Goal: Information Seeking & Learning: Learn about a topic

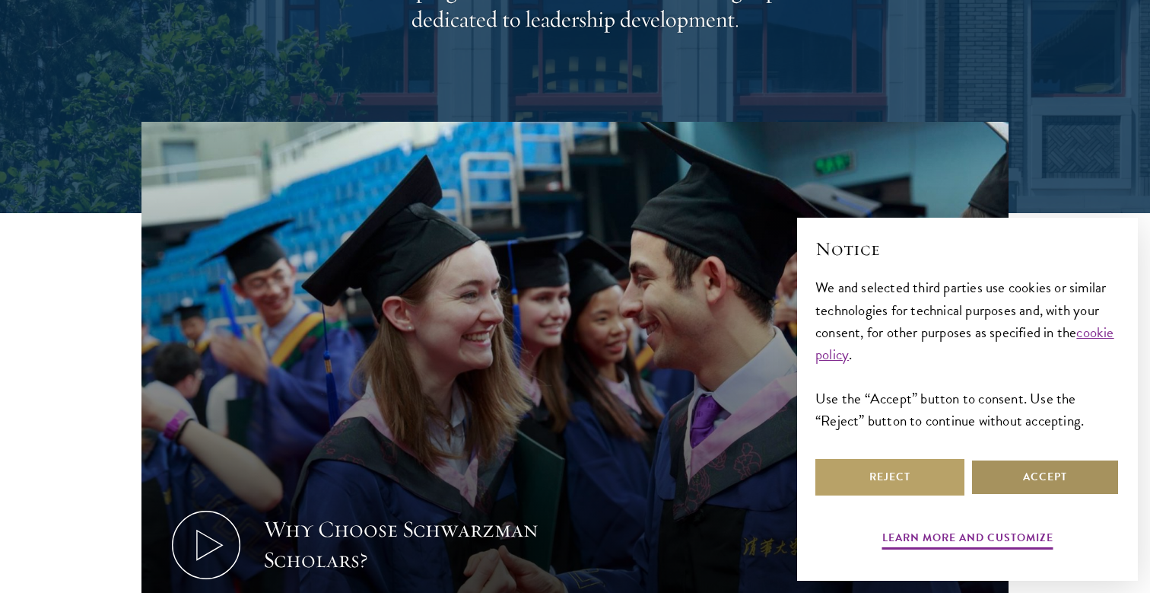
click at [1055, 482] on button "Accept" at bounding box center [1045, 477] width 149 height 37
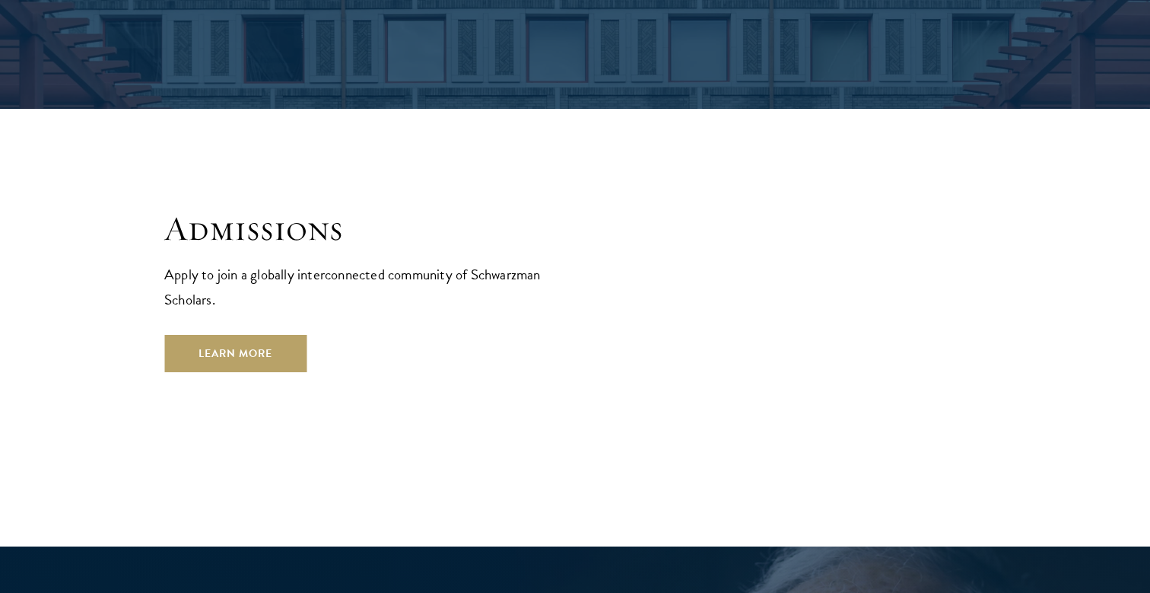
scroll to position [2539, 0]
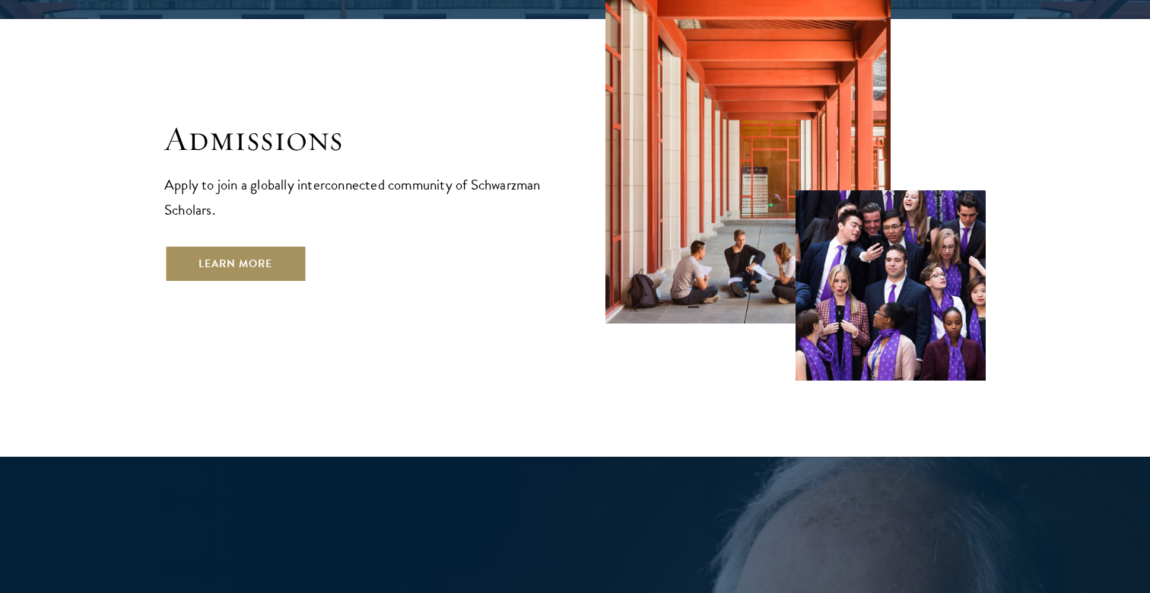
click at [265, 245] on link "Learn More" at bounding box center [235, 263] width 142 height 37
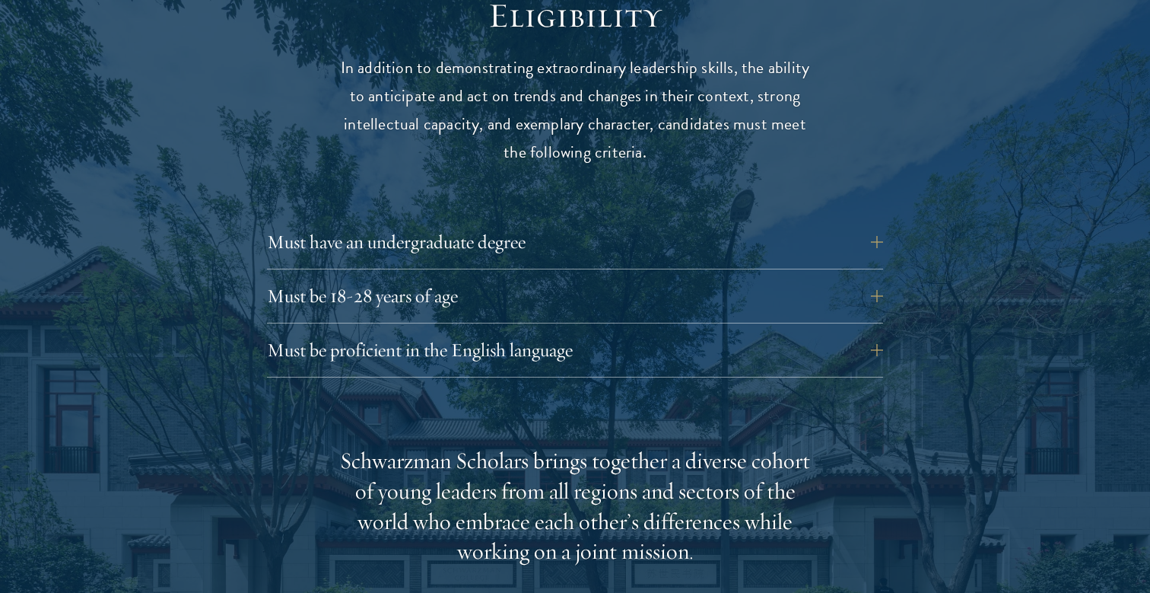
scroll to position [2053, 0]
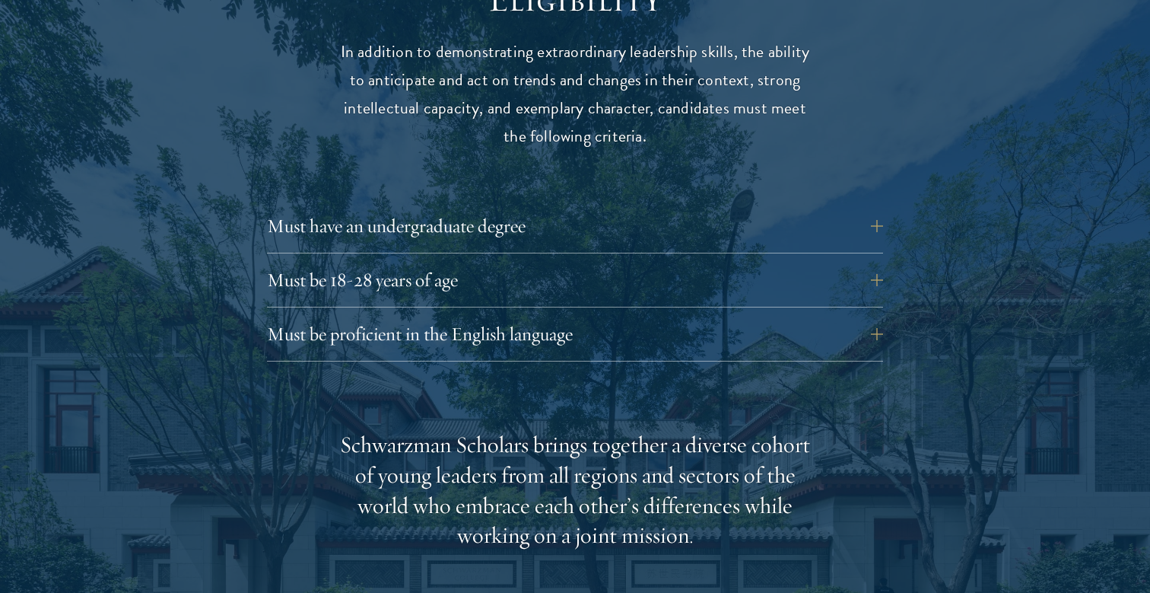
click at [544, 221] on div "Must have an undergraduate degree Applicants who are currently enrolled in unde…" at bounding box center [575, 231] width 616 height 46
click at [536, 208] on button "Must have an undergraduate degree" at bounding box center [586, 226] width 616 height 37
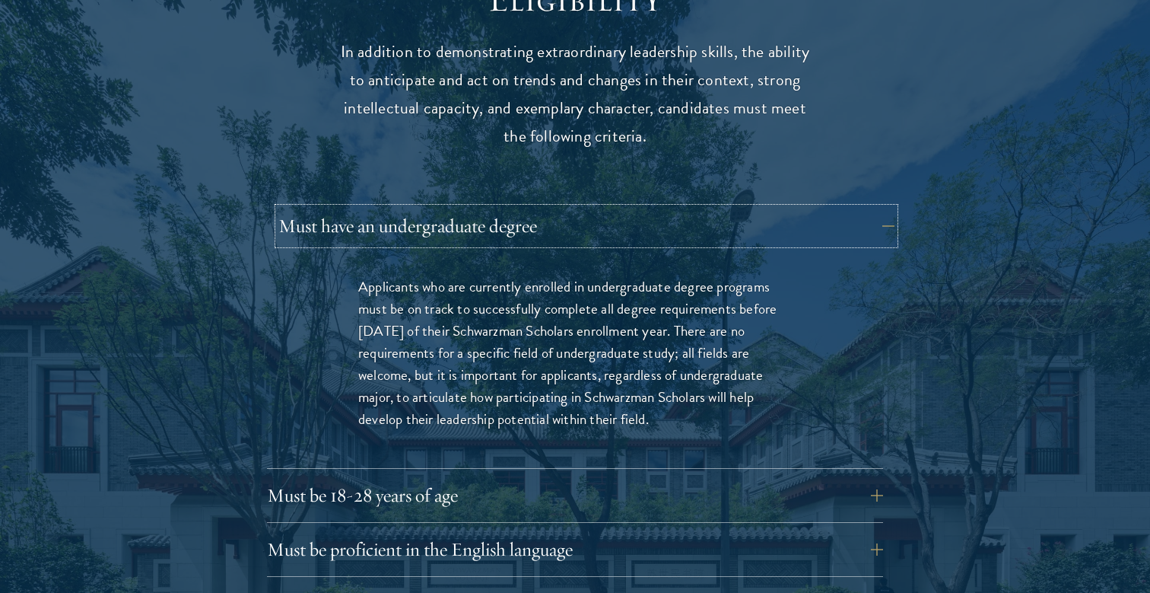
click at [501, 208] on button "Must have an undergraduate degree" at bounding box center [586, 226] width 616 height 37
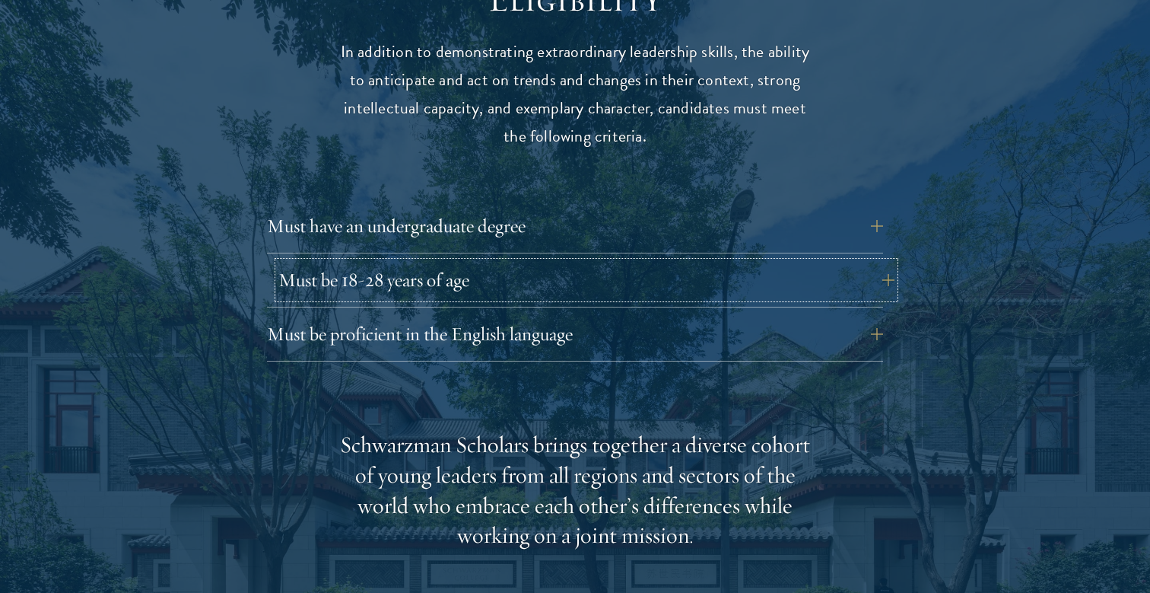
click at [472, 262] on button "Must be 18-28 years of age" at bounding box center [586, 280] width 616 height 37
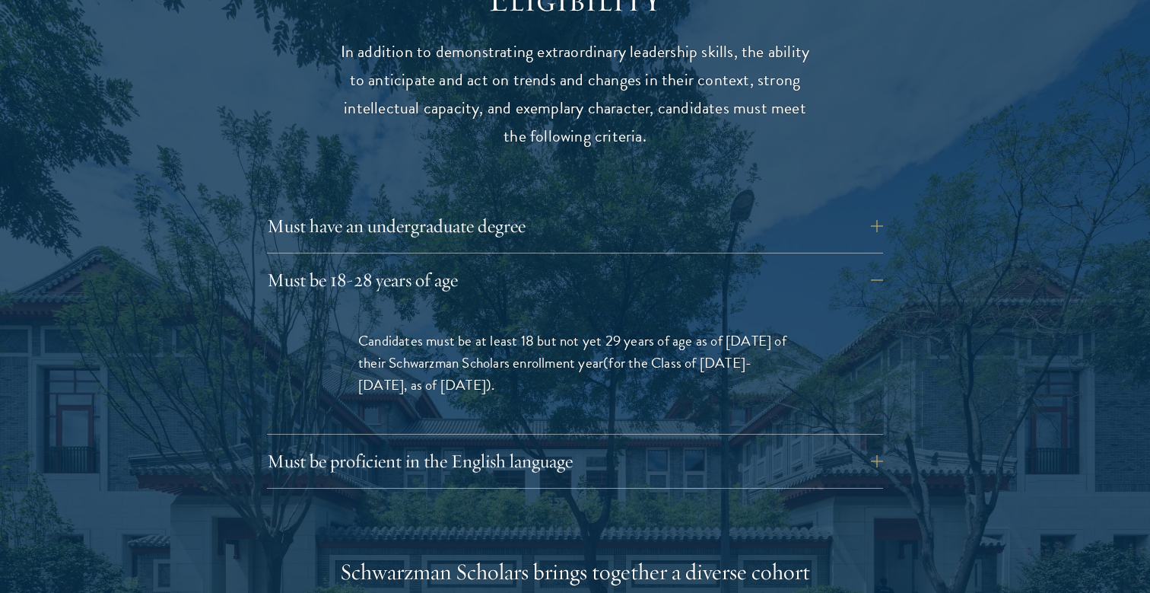
click at [86, 294] on div at bounding box center [575, 593] width 1150 height 1381
click at [399, 262] on button "Must be 18-28 years of age" at bounding box center [586, 280] width 616 height 37
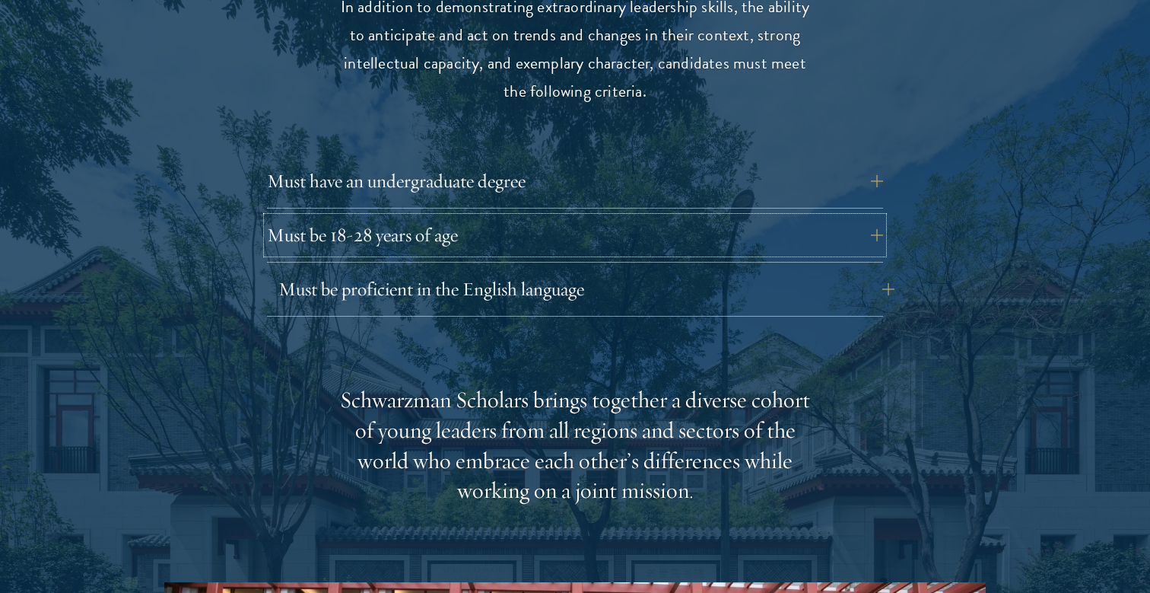
scroll to position [2099, 0]
click at [416, 216] on button "Must be 18-28 years of age" at bounding box center [586, 234] width 616 height 37
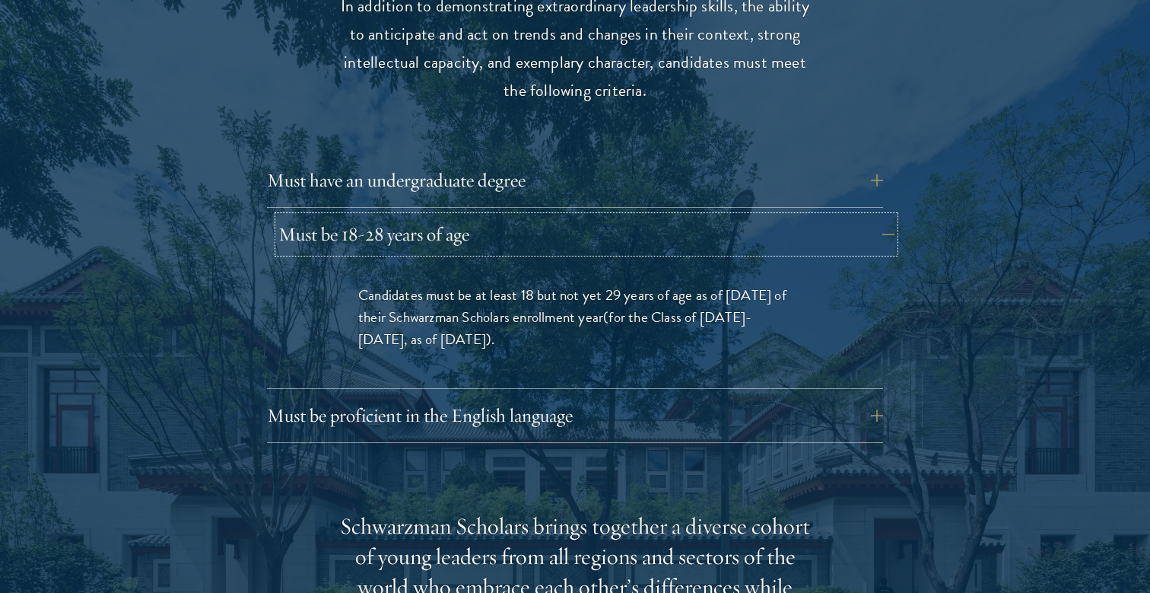
click at [414, 216] on button "Must be 18-28 years of age" at bounding box center [586, 234] width 616 height 37
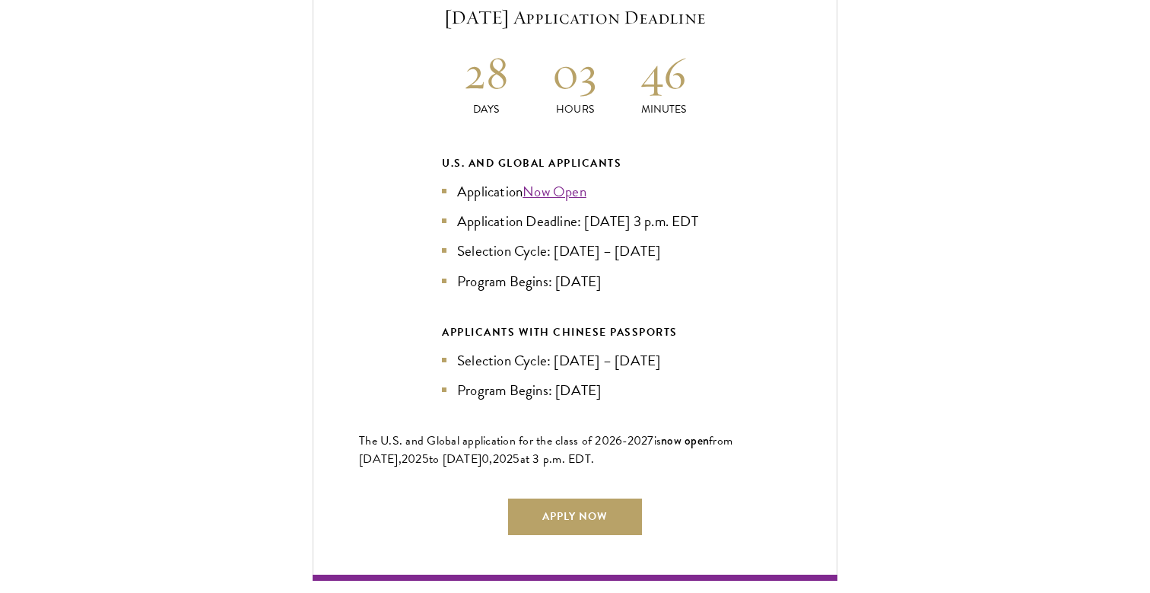
scroll to position [3387, 0]
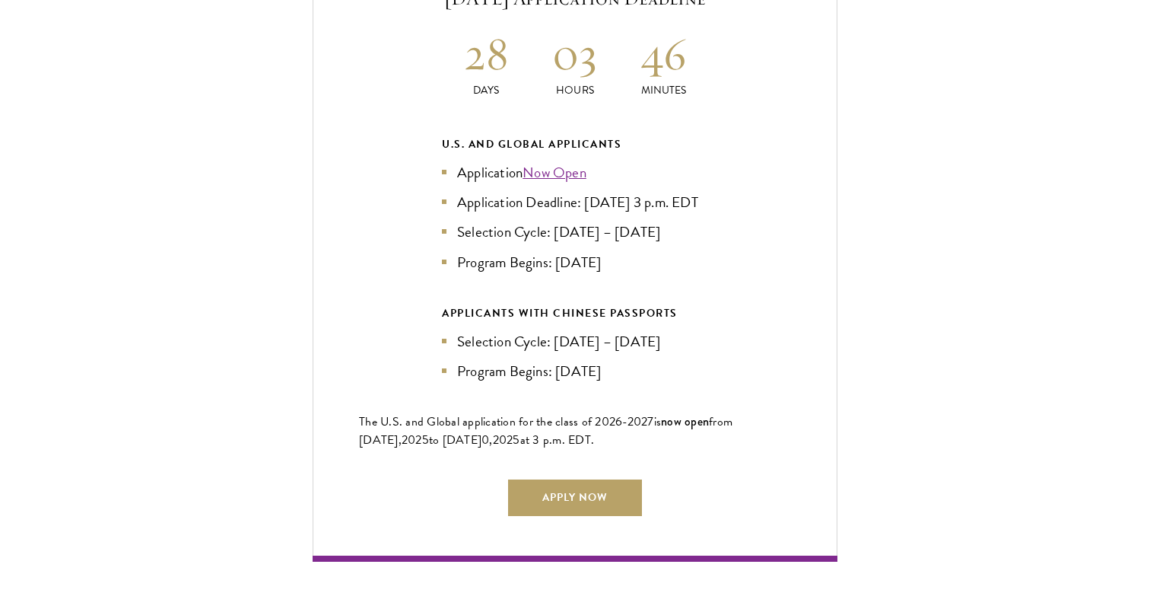
click at [639, 191] on li "Application Deadline: Sept 10, 2025 at 3 p.m. EDT" at bounding box center [575, 202] width 266 height 22
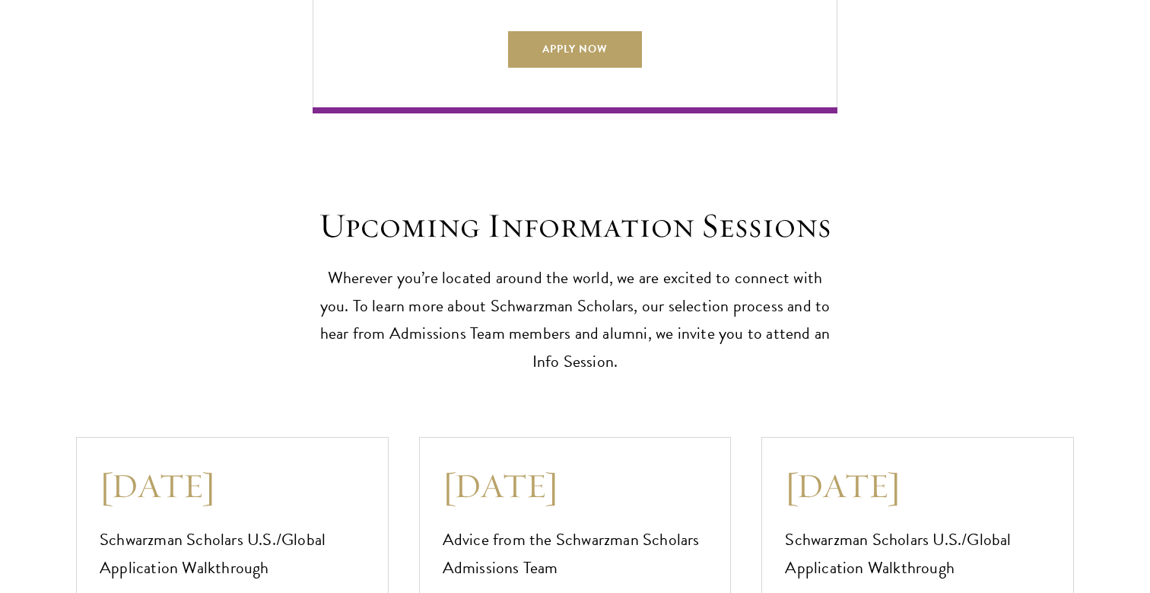
scroll to position [3997, 0]
